Goal: Information Seeking & Learning: Learn about a topic

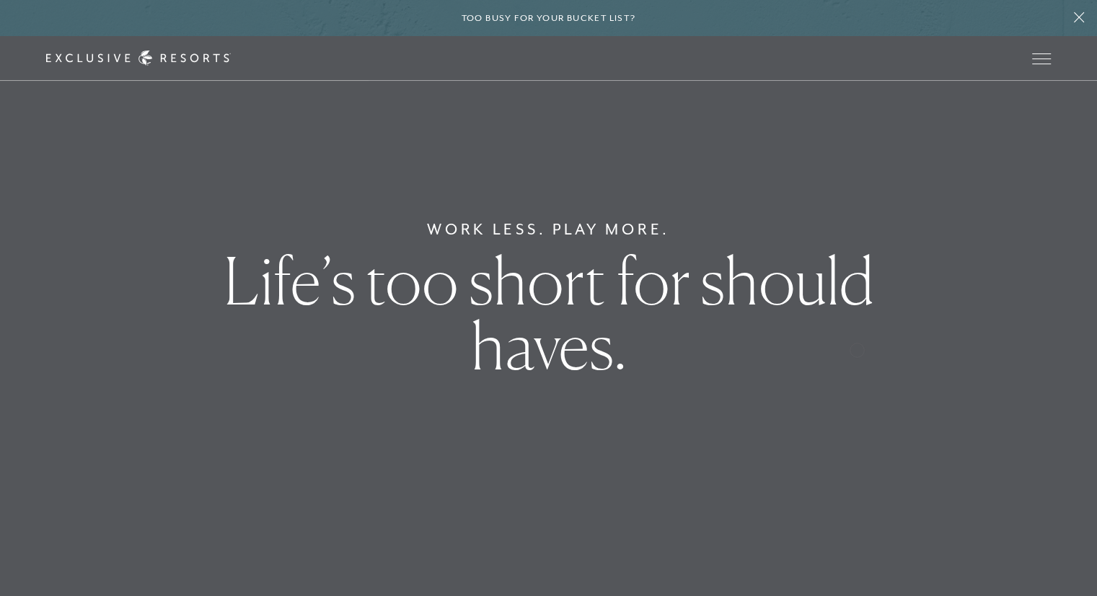
click at [1066, 286] on div "Work Less. Play More. Life’s too short for should haves." at bounding box center [548, 298] width 1097 height 596
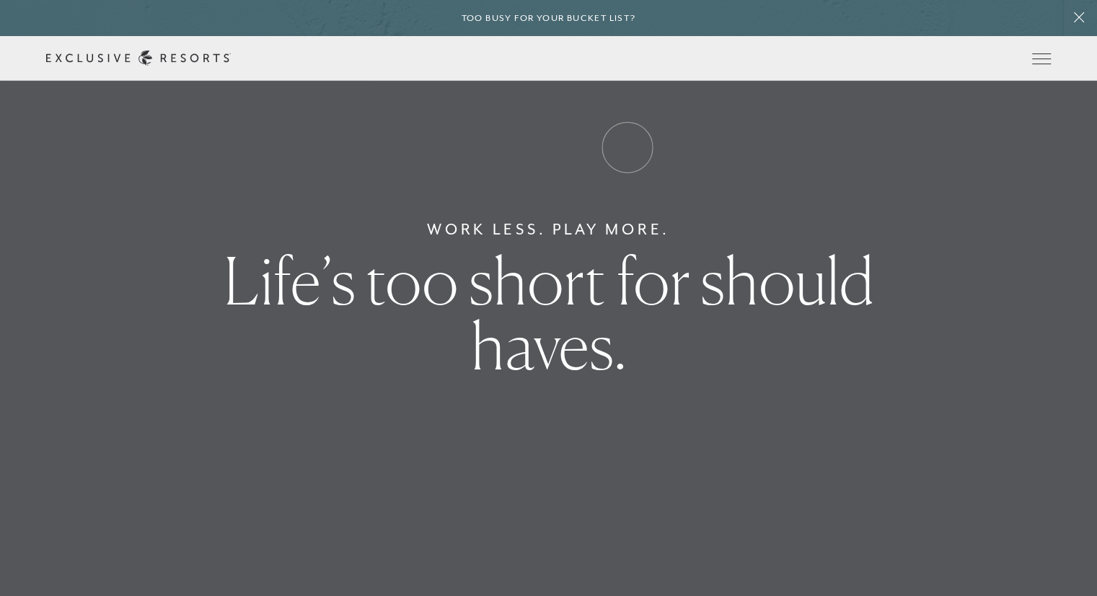
click at [0, 0] on link "Experience Collection" at bounding box center [0, 0] width 0 height 0
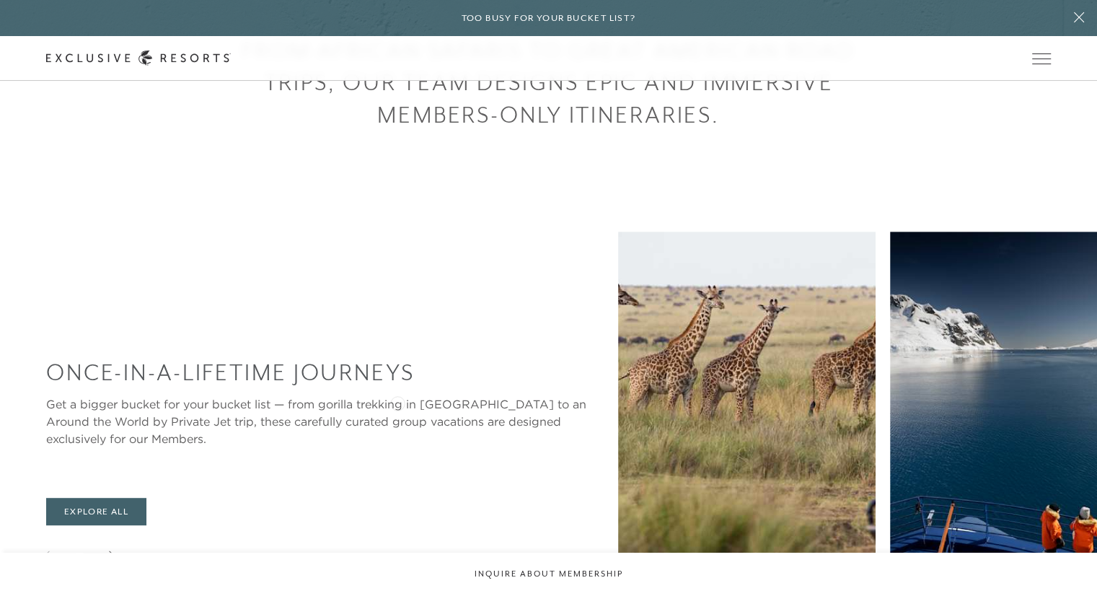
scroll to position [774, 0]
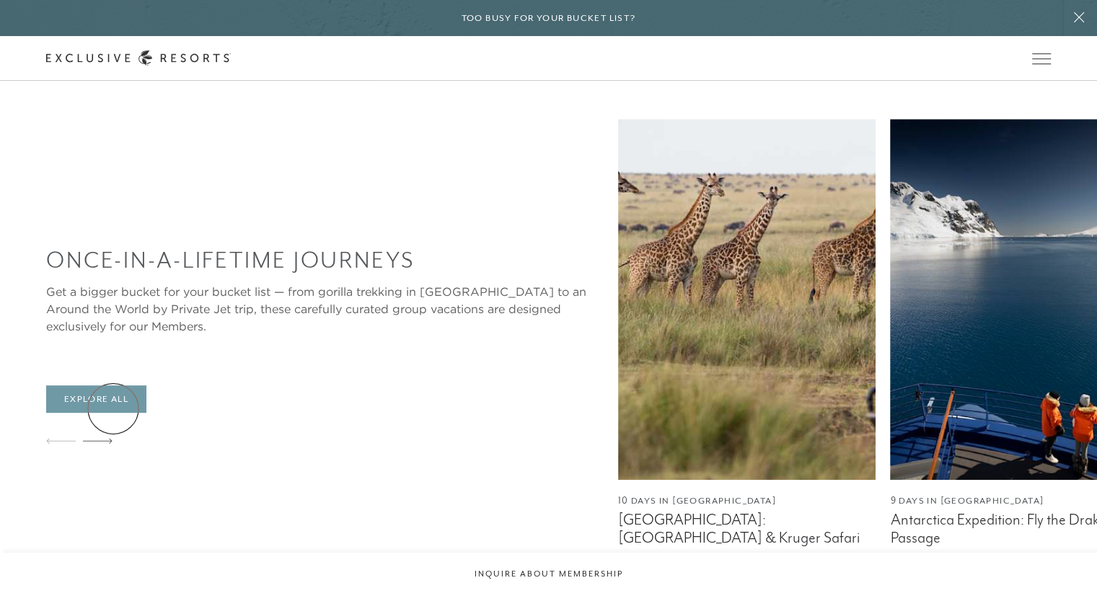
click at [113, 408] on link "Explore All" at bounding box center [96, 398] width 100 height 27
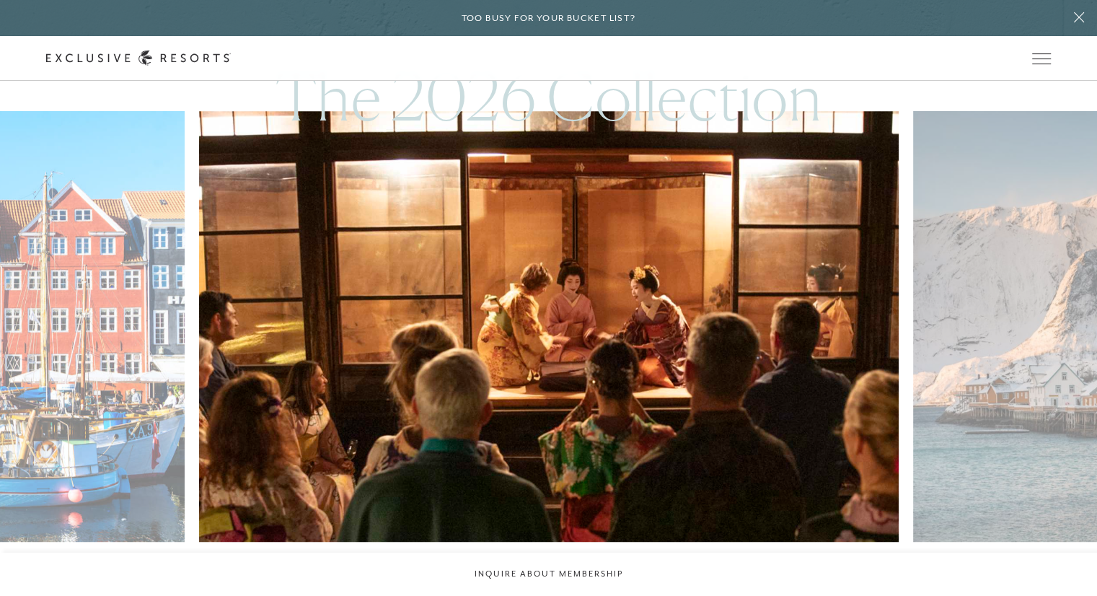
scroll to position [1132, 0]
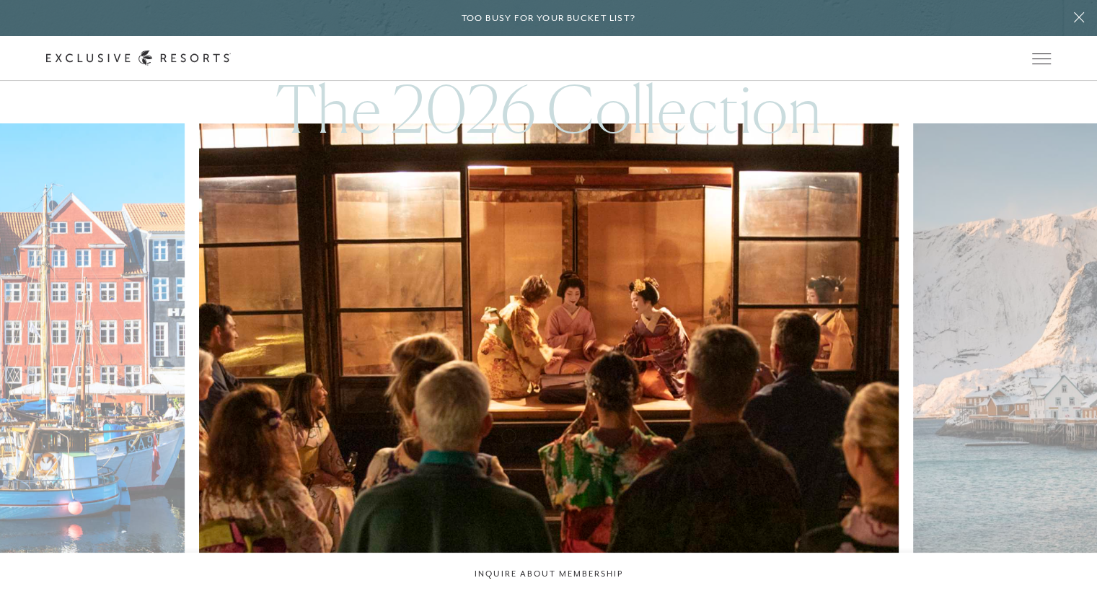
click at [508, 434] on img at bounding box center [571, 338] width 769 height 473
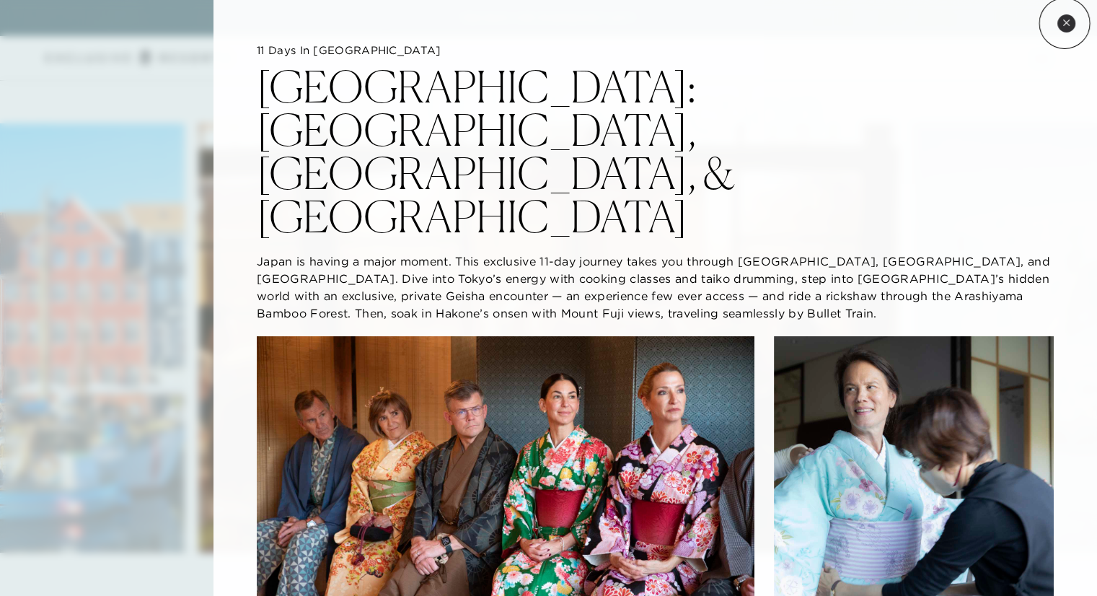
click at [1064, 23] on icon at bounding box center [1066, 22] width 6 height 6
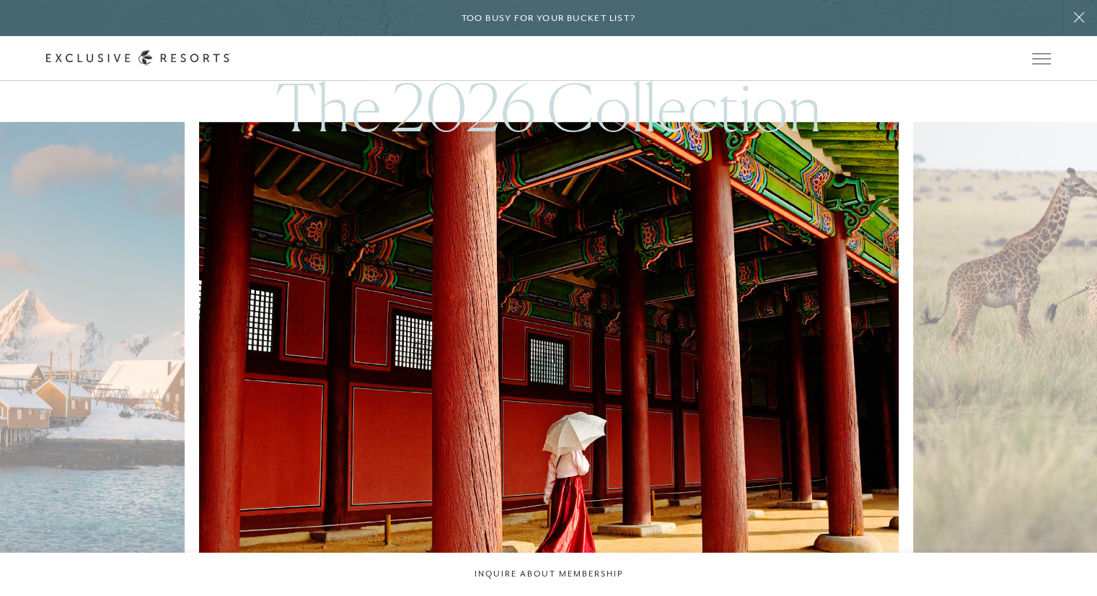
scroll to position [1152, 0]
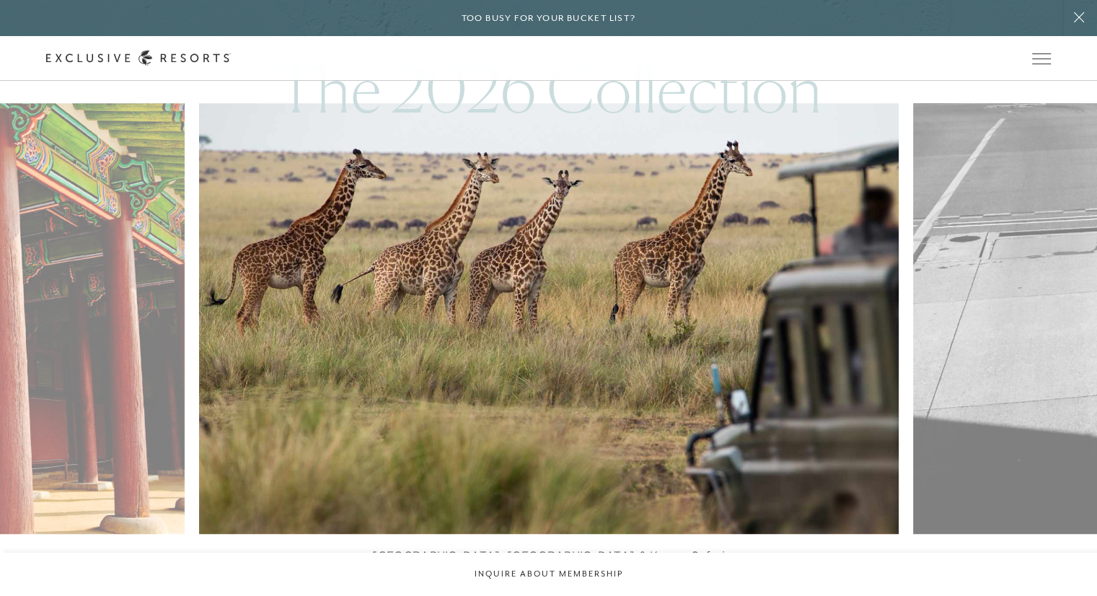
click at [626, 332] on img at bounding box center [571, 317] width 769 height 473
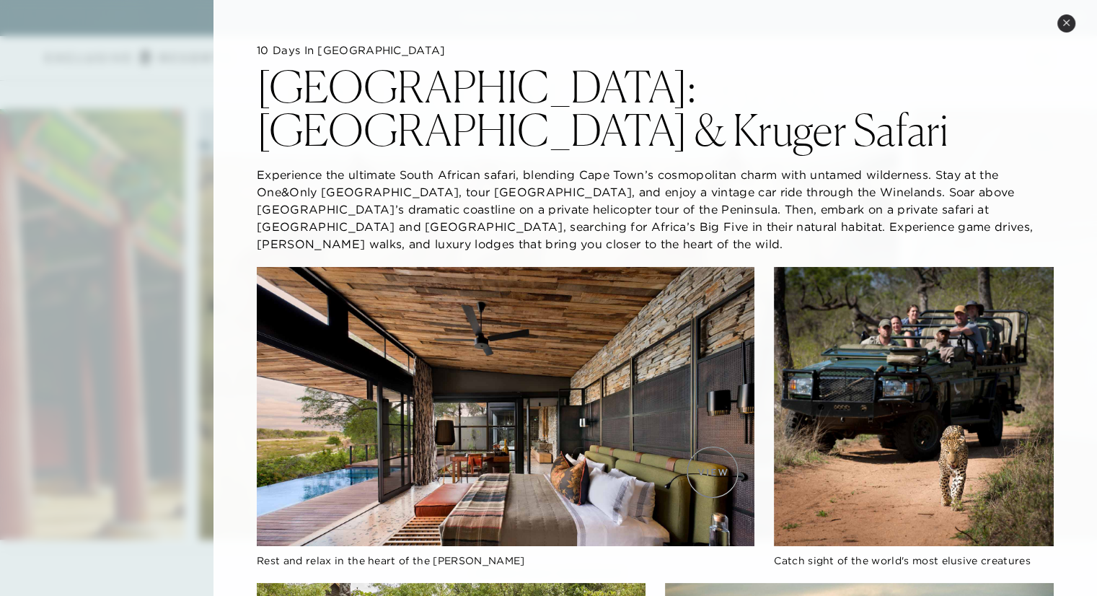
scroll to position [1147, 0]
click at [1063, 24] on icon at bounding box center [1066, 22] width 6 height 6
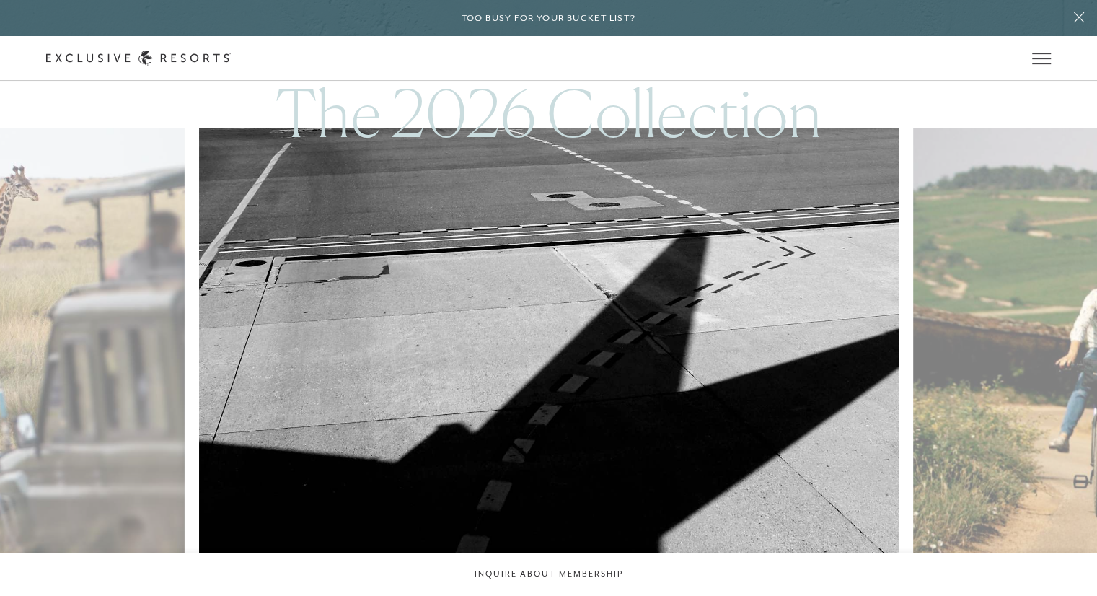
scroll to position [1127, 0]
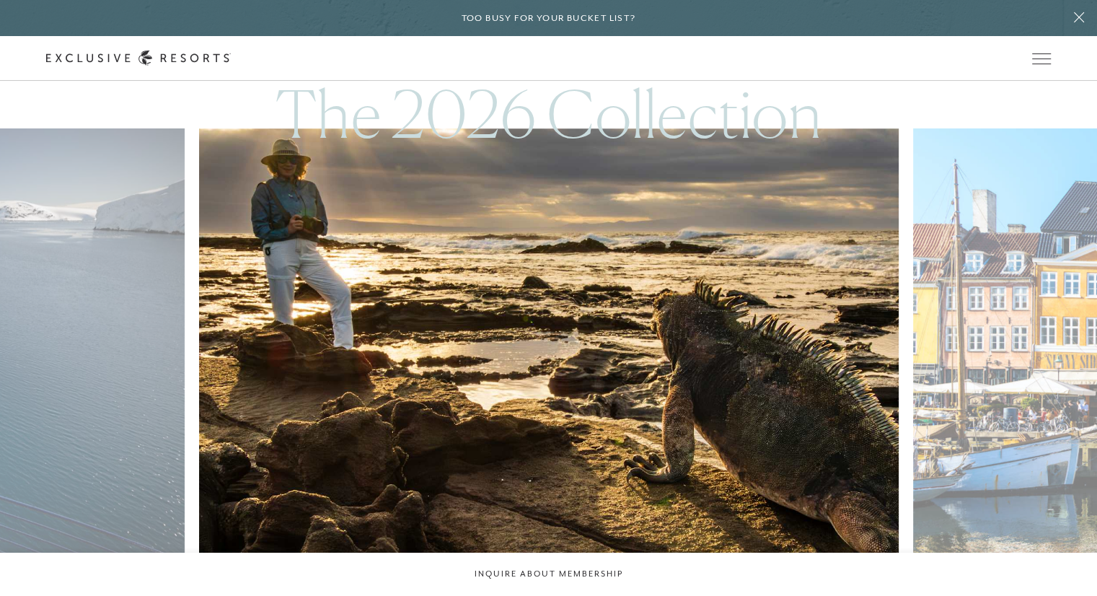
click at [518, 361] on img at bounding box center [571, 343] width 769 height 473
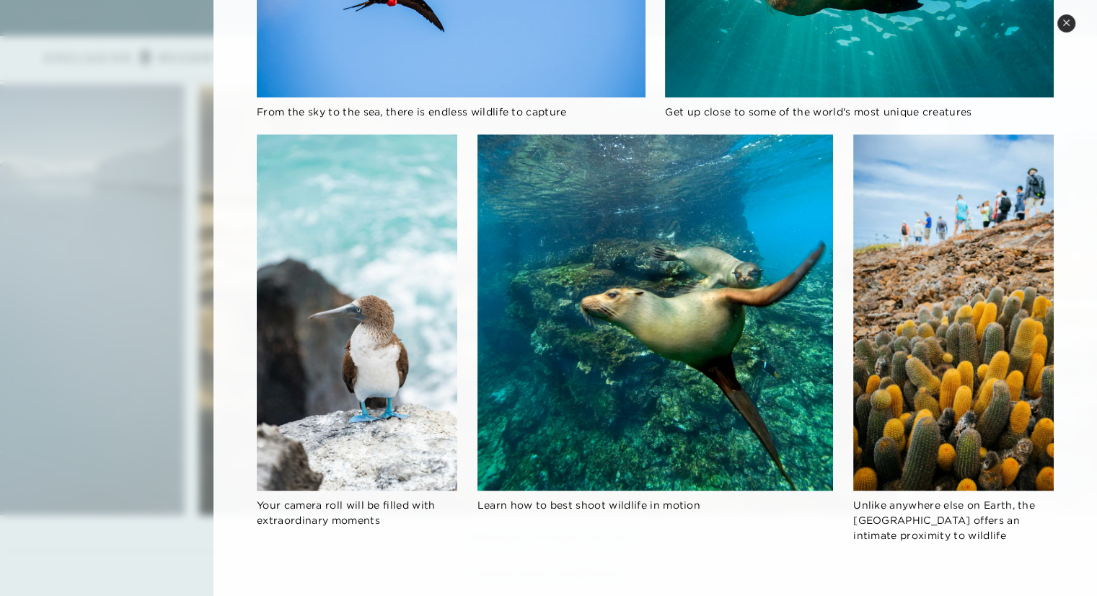
scroll to position [1147, 0]
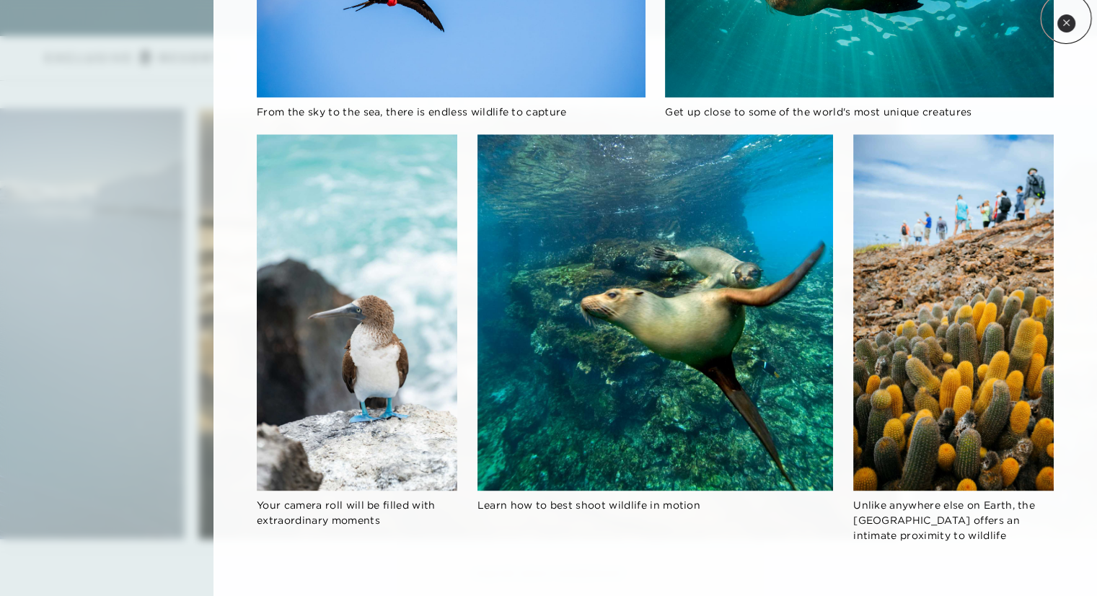
click at [1066, 19] on icon at bounding box center [1066, 23] width 8 height 8
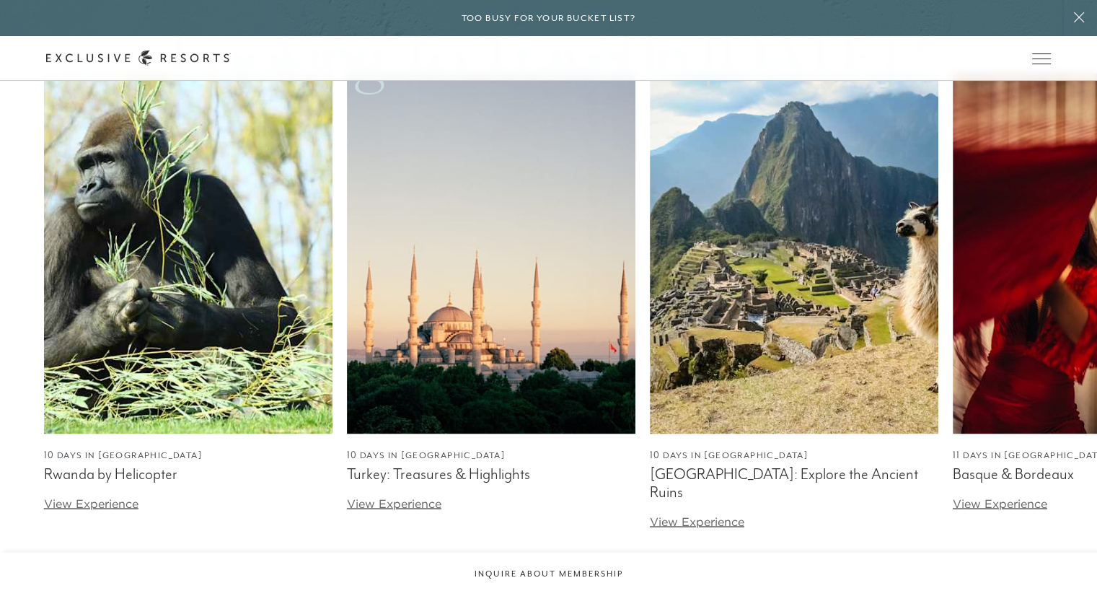
scroll to position [2330, 0]
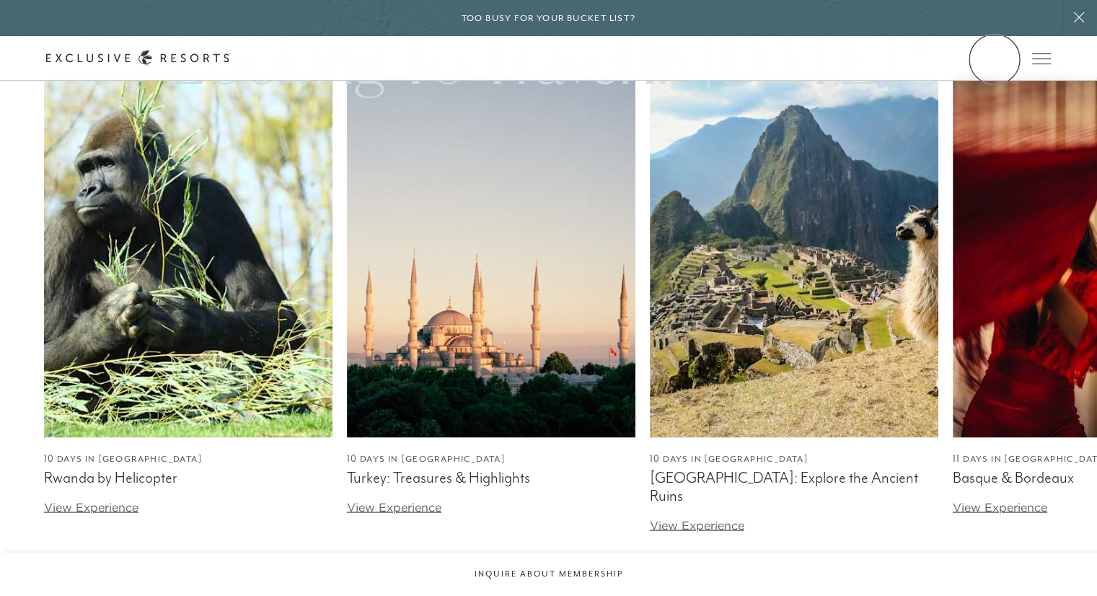
click at [0, 0] on link "Member Login" at bounding box center [0, 0] width 0 height 0
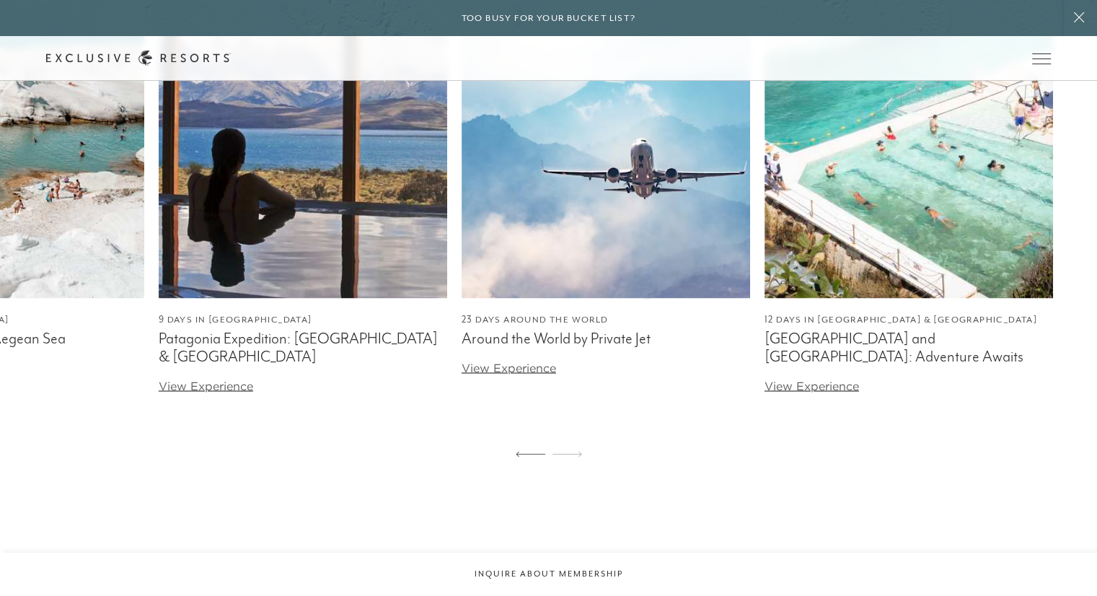
scroll to position [2470, 0]
